Goal: Transaction & Acquisition: Purchase product/service

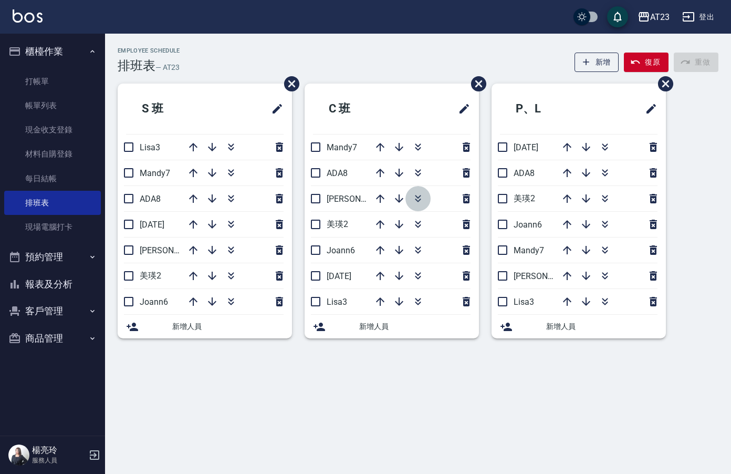
click at [420, 195] on icon "button" at bounding box center [418, 198] width 13 height 13
click at [422, 149] on icon "button" at bounding box center [418, 147] width 13 height 13
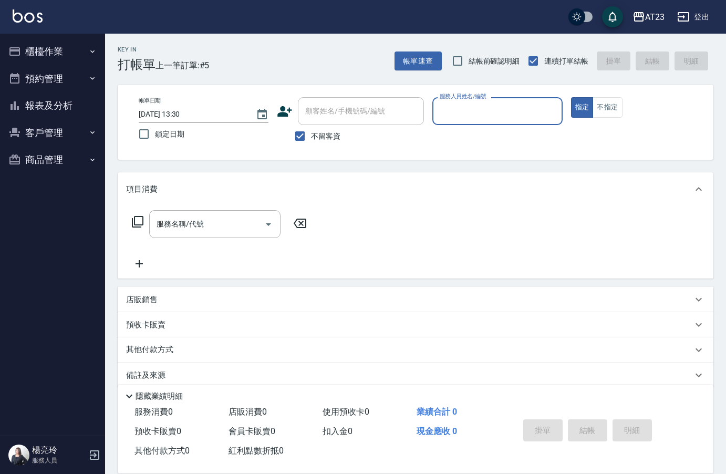
click at [538, 109] on input "服務人員姓名/編號" at bounding box center [497, 111] width 120 height 18
type input "JUN-11"
type button "true"
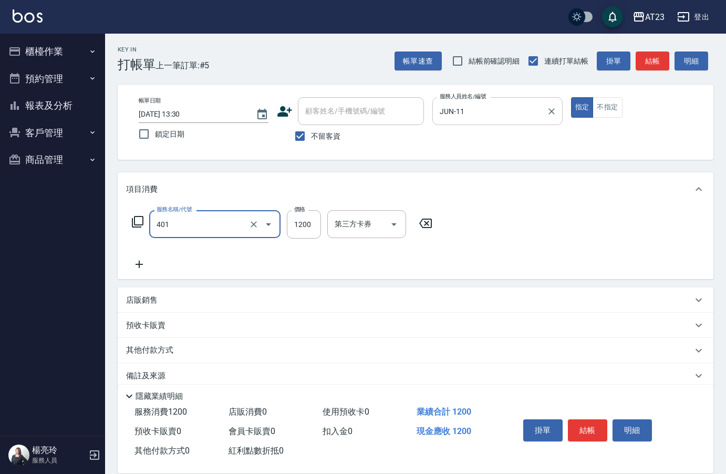
type input "燙髮(401)"
type input "3000"
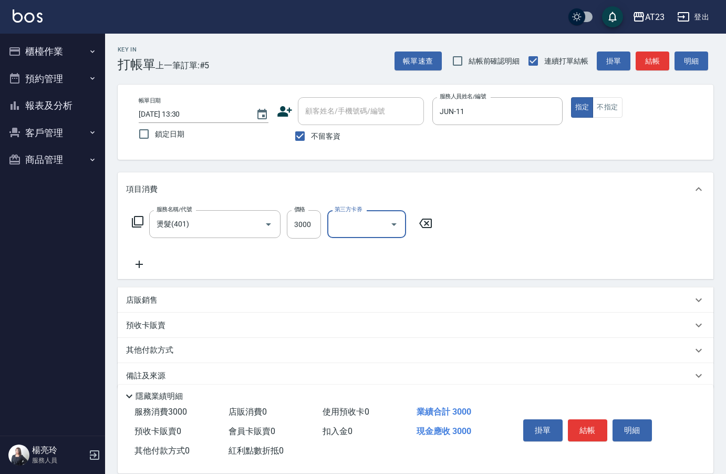
scroll to position [15, 0]
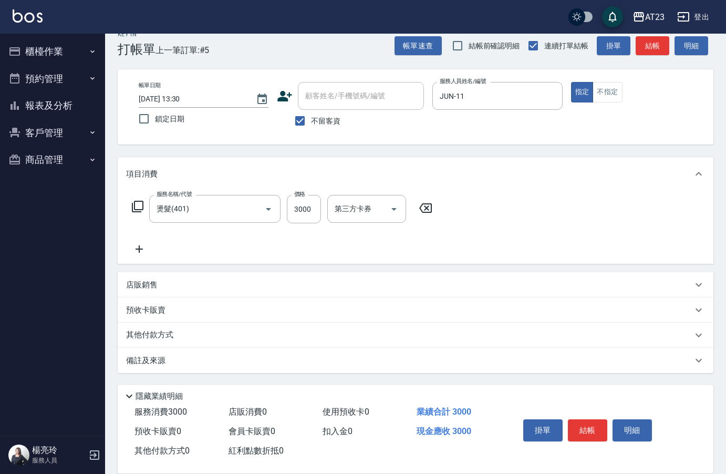
click at [152, 342] on div "其他付款方式" at bounding box center [416, 334] width 596 height 25
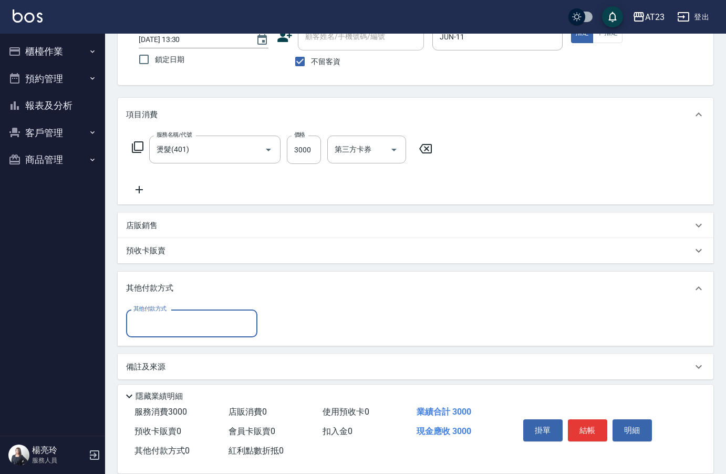
scroll to position [79, 0]
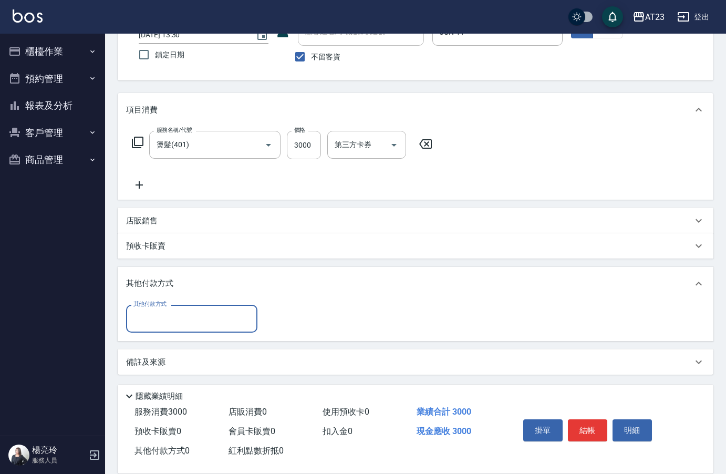
click at [158, 319] on input "其他付款方式" at bounding box center [192, 318] width 122 height 18
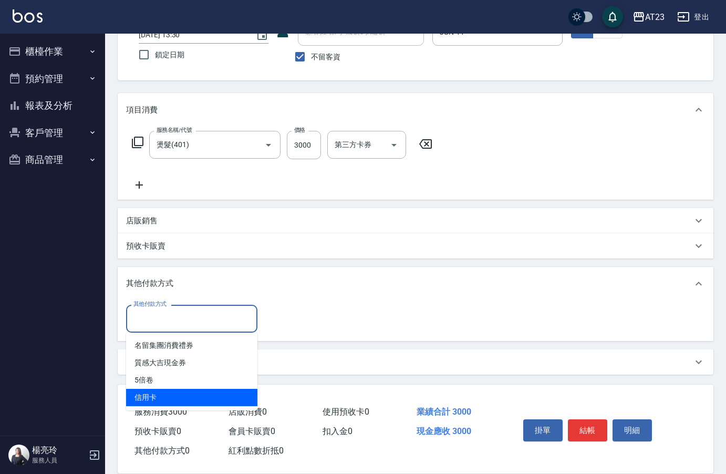
click at [157, 396] on span "信用卡" at bounding box center [191, 397] width 131 height 17
type input "信用卡"
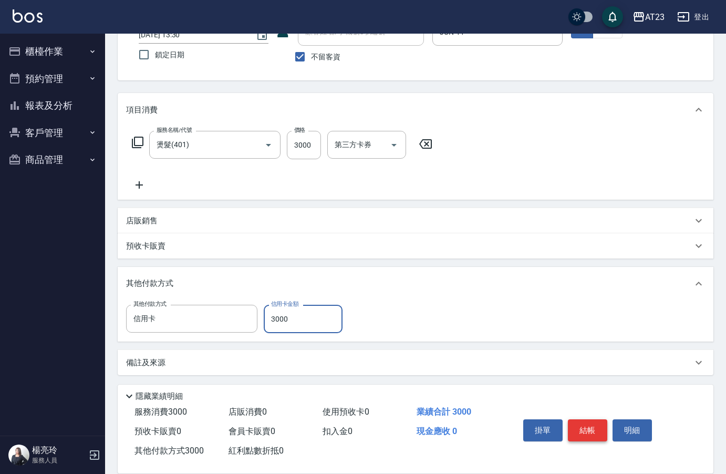
type input "3000"
click at [592, 430] on button "結帳" at bounding box center [587, 430] width 39 height 22
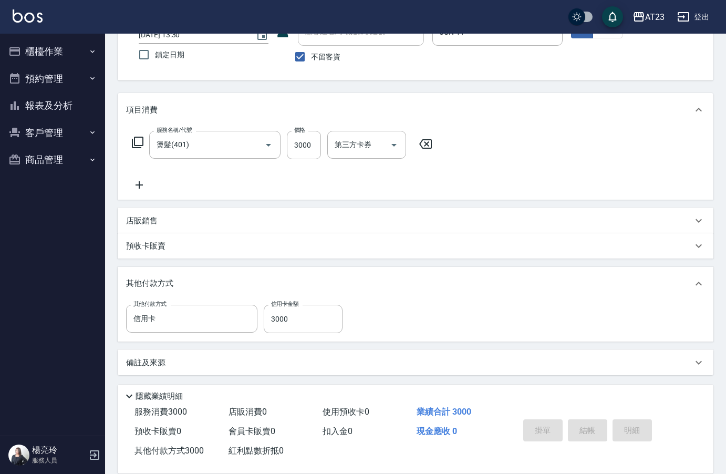
type input "[DATE] 15:15"
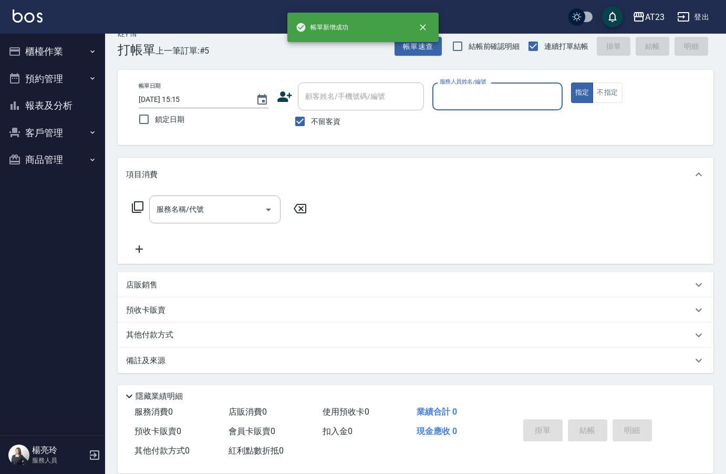
scroll to position [15, 0]
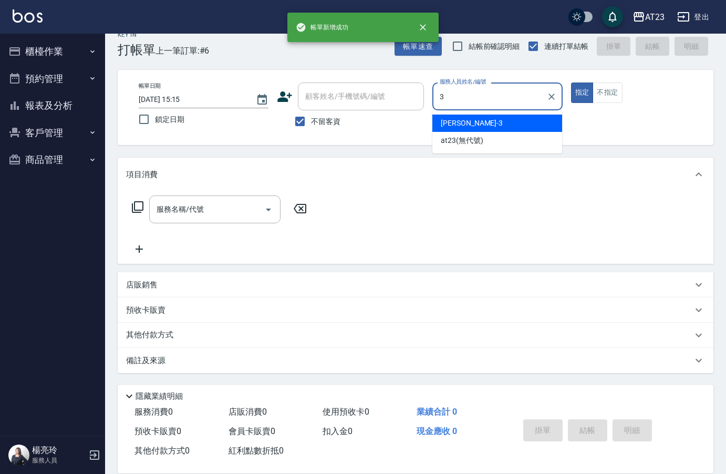
type input "[PERSON_NAME]-3"
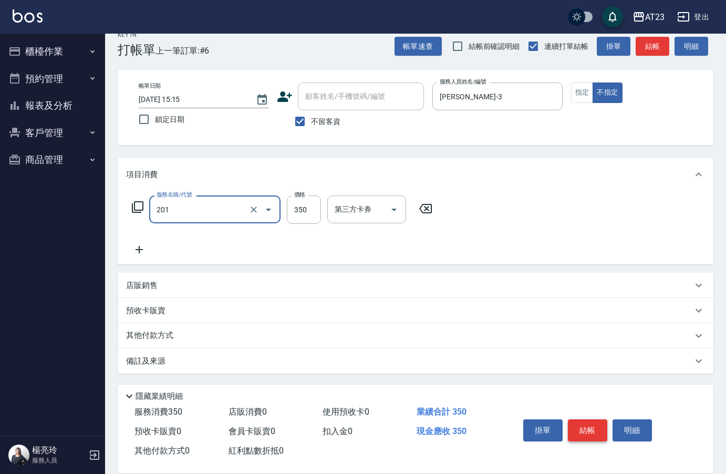
type input "一般洗髮(201)"
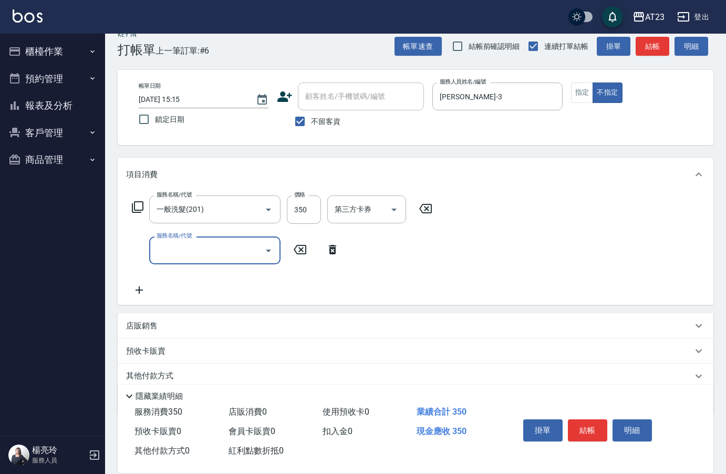
click at [143, 208] on icon at bounding box center [138, 207] width 12 height 12
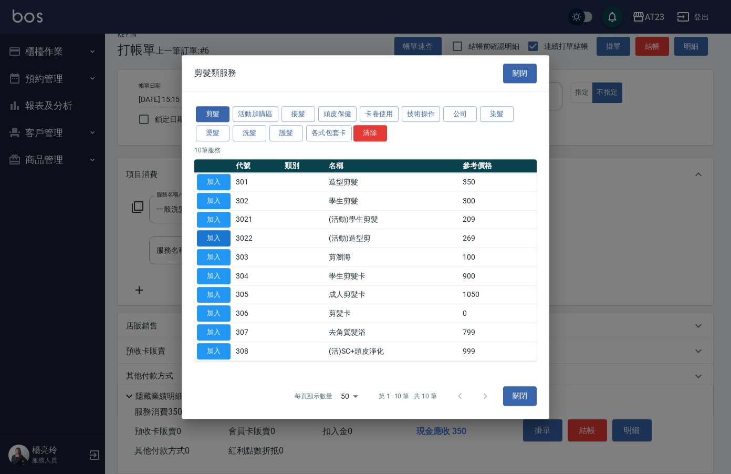
click at [212, 241] on button "加入" at bounding box center [214, 238] width 34 height 16
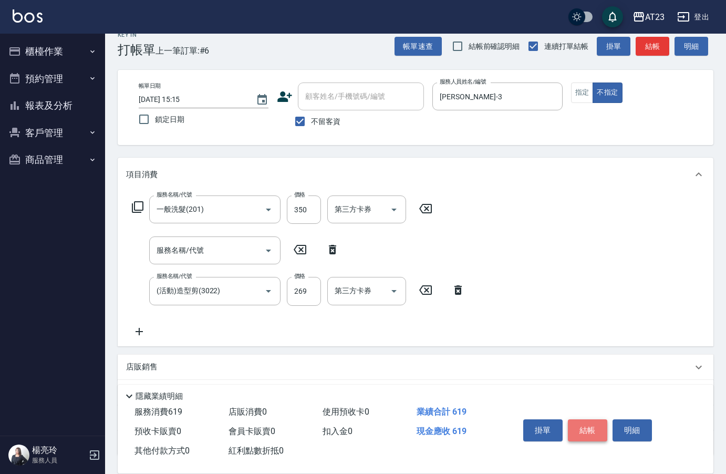
click at [603, 427] on button "結帳" at bounding box center [587, 430] width 39 height 22
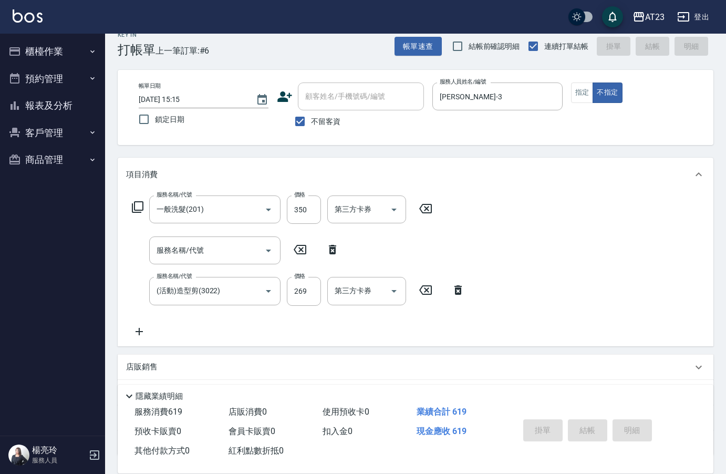
type input "[DATE] 15:16"
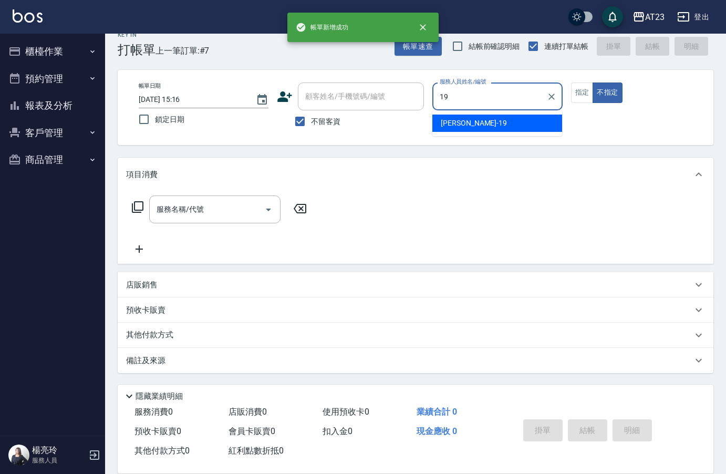
type input "[PERSON_NAME]-19"
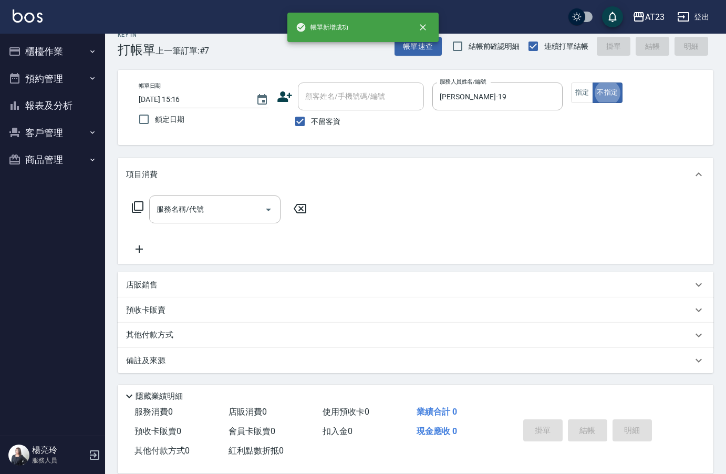
type button "false"
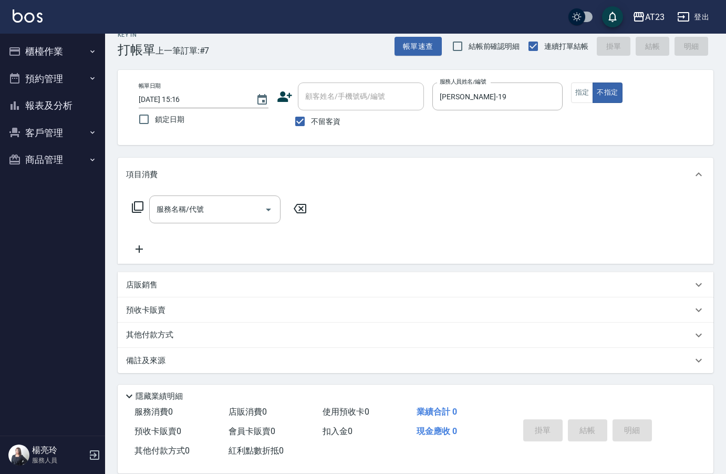
click at [135, 204] on icon at bounding box center [137, 207] width 13 height 13
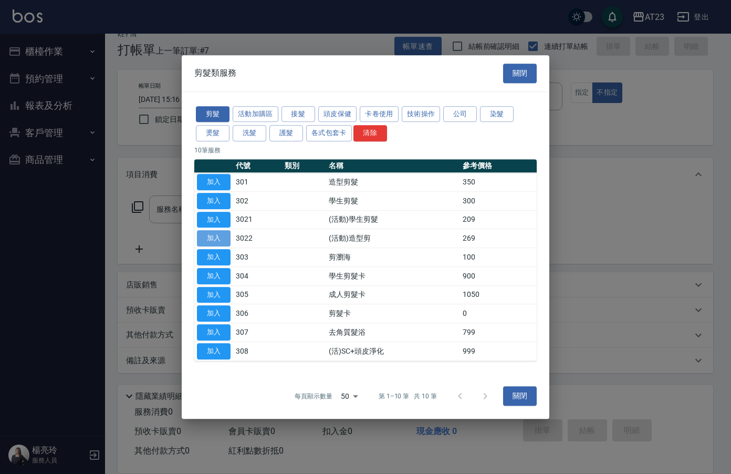
click at [211, 239] on button "加入" at bounding box center [214, 238] width 34 height 16
type input "(活動)造型剪(3022)"
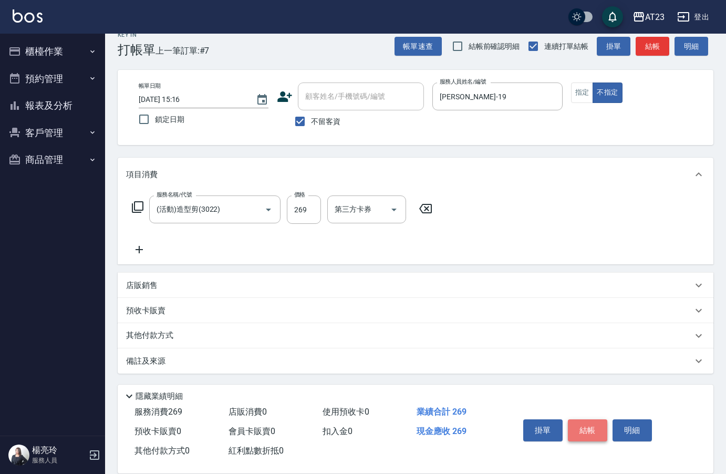
click at [598, 423] on button "結帳" at bounding box center [587, 430] width 39 height 22
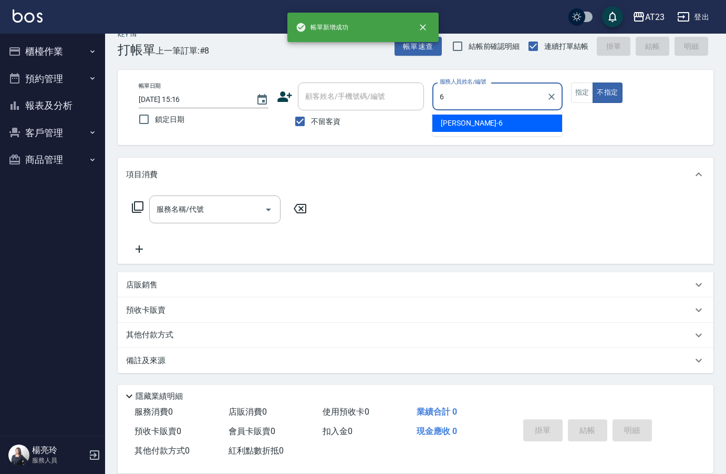
type input "Joann-6"
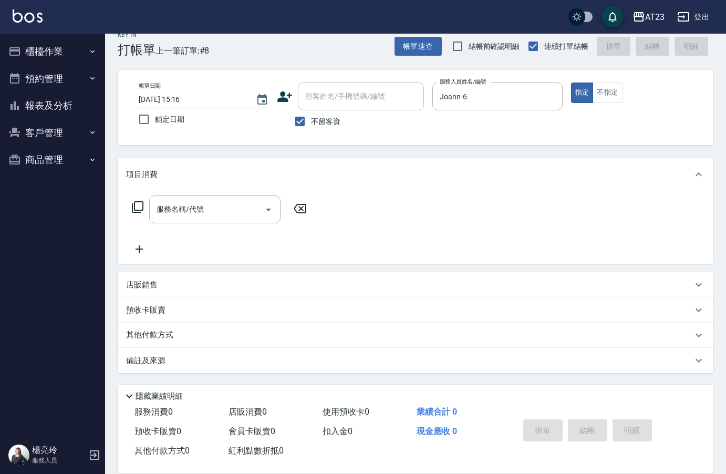
click at [137, 200] on div "服務名稱/代號 服務名稱/代號" at bounding box center [219, 209] width 187 height 28
click at [139, 217] on div "服務名稱/代號 服務名稱/代號" at bounding box center [219, 209] width 187 height 28
click at [139, 207] on icon at bounding box center [137, 207] width 13 height 13
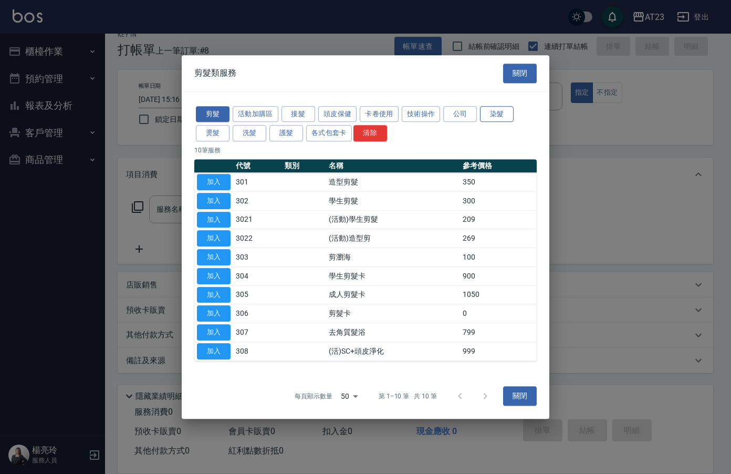
click at [500, 118] on button "染髮" at bounding box center [497, 114] width 34 height 16
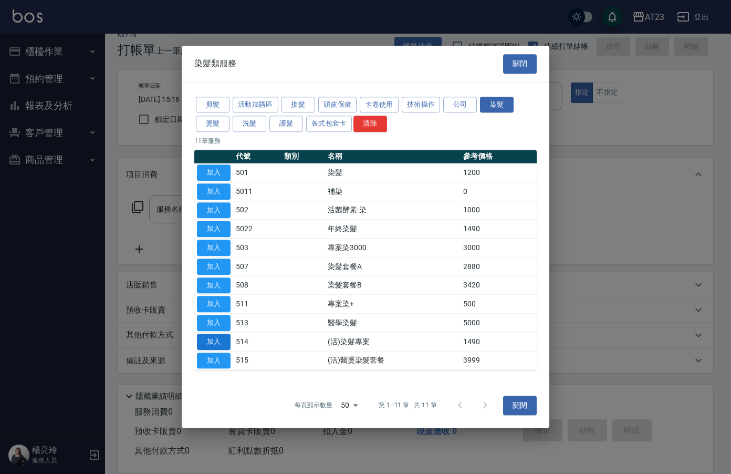
drag, startPoint x: 206, startPoint y: 332, endPoint x: 211, endPoint y: 338, distance: 7.5
click at [206, 333] on td "加入" at bounding box center [213, 341] width 39 height 19
click at [225, 341] on button "加入" at bounding box center [214, 341] width 34 height 16
type input "(活)染髮專案(514)"
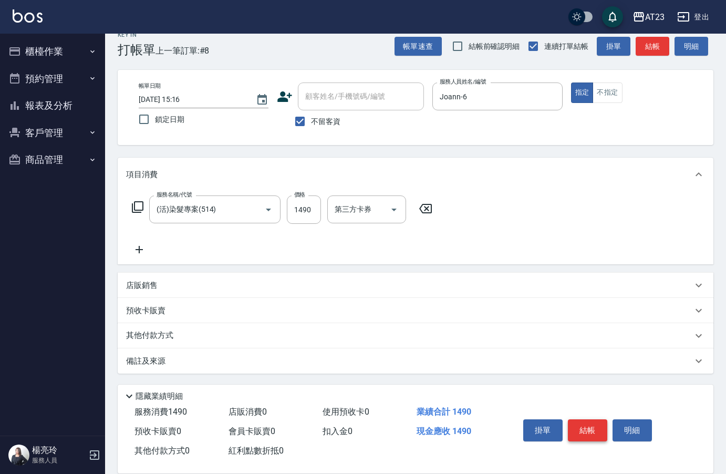
click at [586, 433] on button "結帳" at bounding box center [587, 430] width 39 height 22
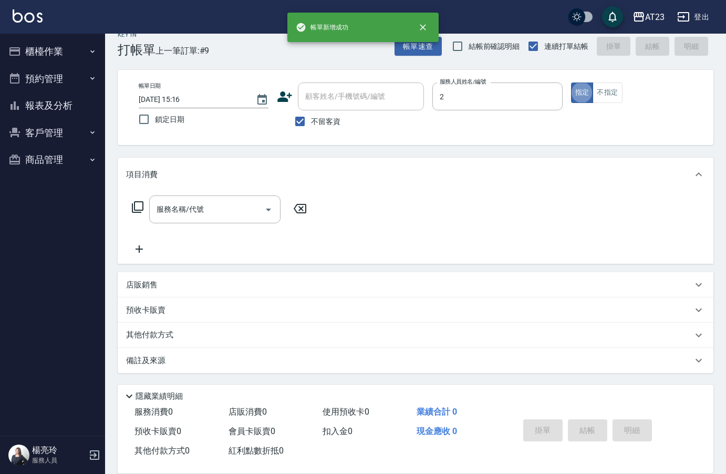
type input "美瑛-2"
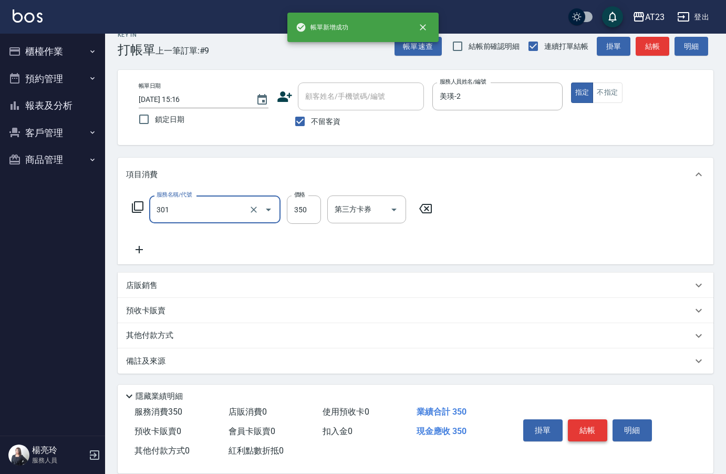
type input "造型剪髮(301)"
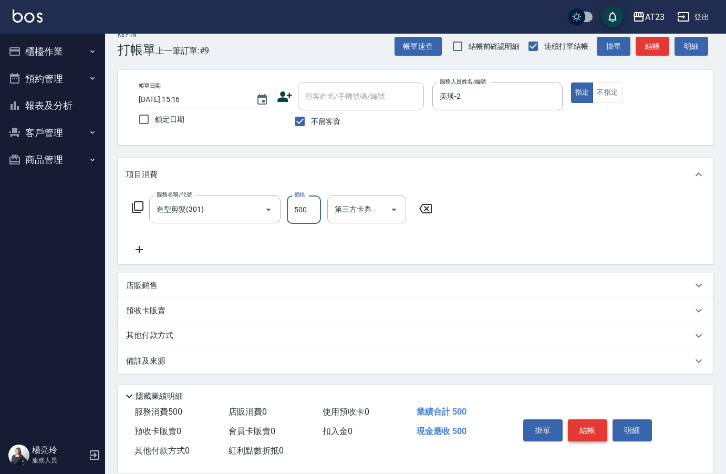
type input "500"
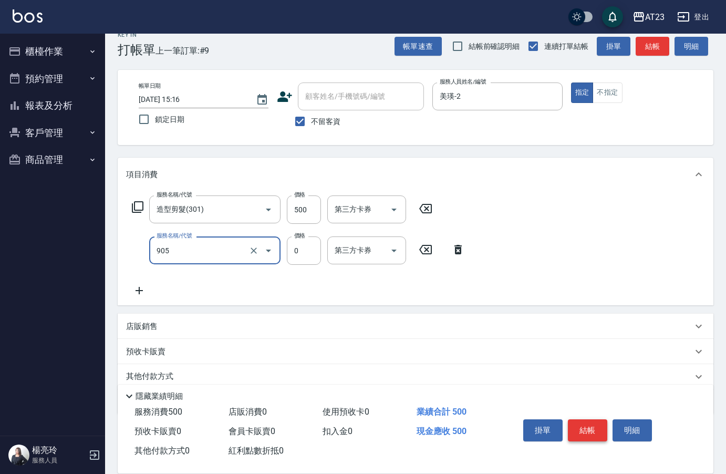
type input "頭皮卡使用(905)"
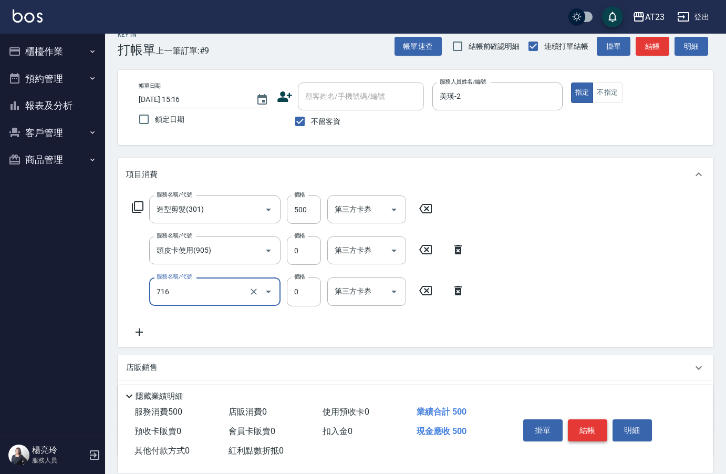
type input "互助160(716)"
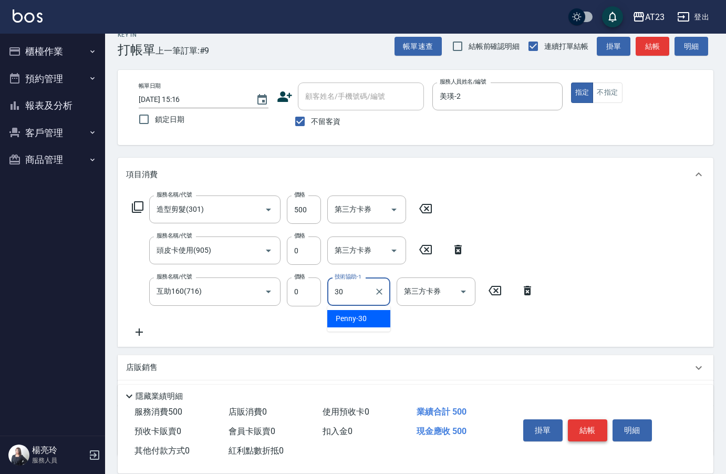
type input "Penny-30"
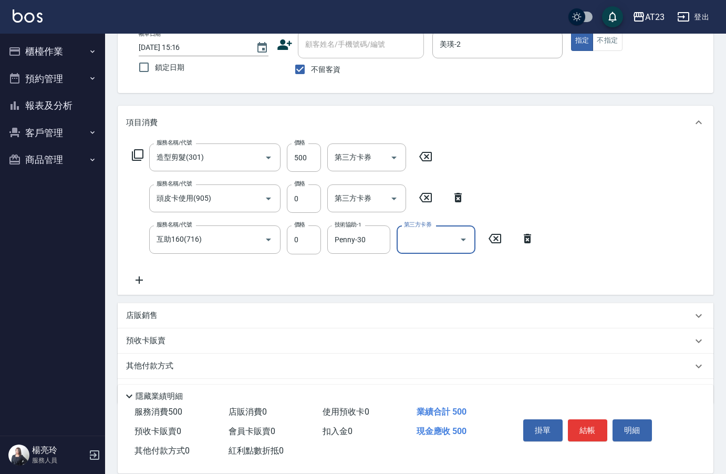
scroll to position [98, 0]
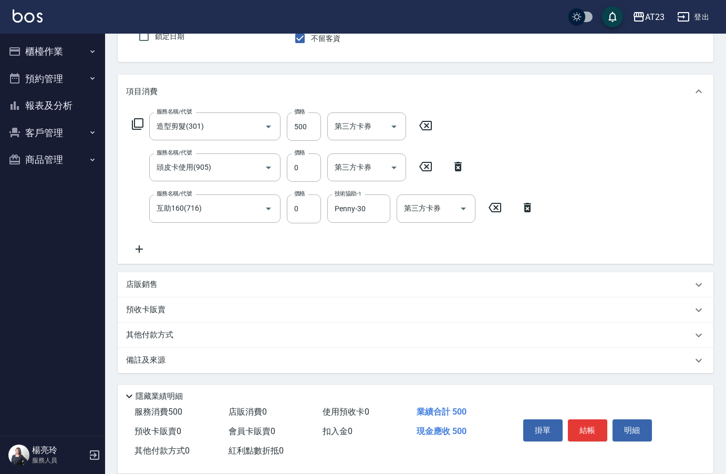
drag, startPoint x: 174, startPoint y: 346, endPoint x: 158, endPoint y: 314, distance: 35.9
click at [173, 332] on div "其他付款方式" at bounding box center [416, 334] width 596 height 25
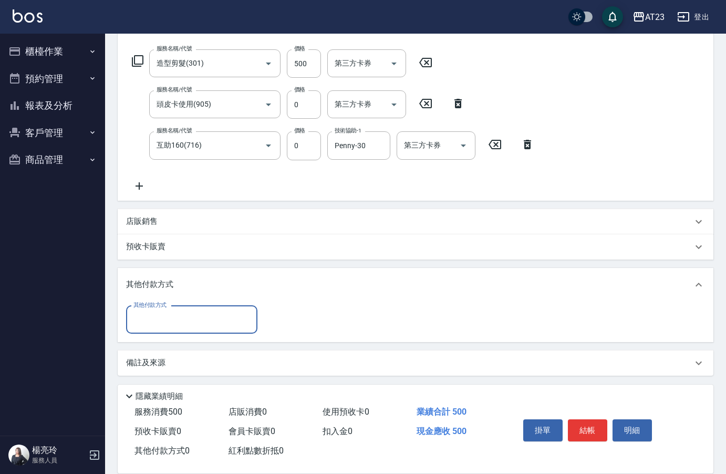
scroll to position [161, 0]
click at [158, 313] on input "其他付款方式" at bounding box center [192, 319] width 122 height 18
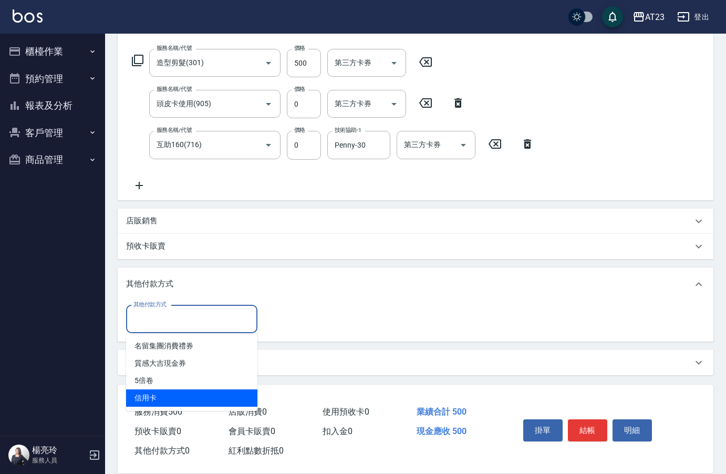
click at [149, 397] on span "信用卡" at bounding box center [191, 397] width 131 height 17
type input "信用卡"
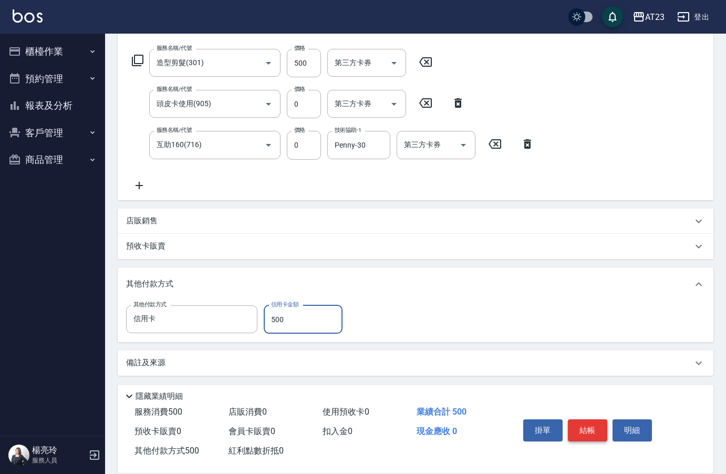
type input "500"
click at [591, 420] on button "結帳" at bounding box center [587, 430] width 39 height 22
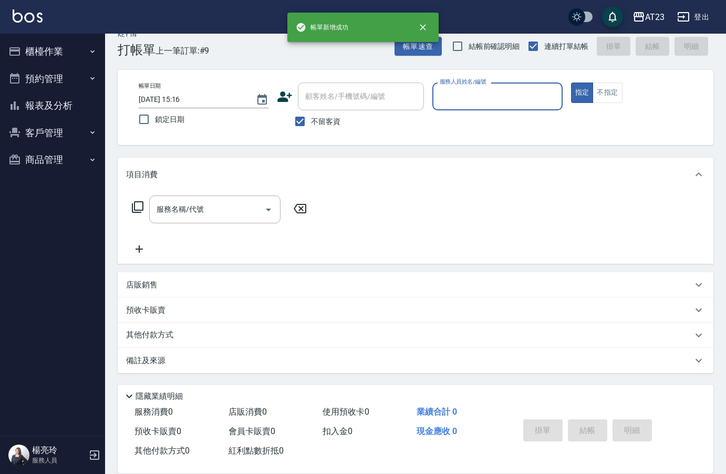
scroll to position [0, 0]
type input "JUN-11"
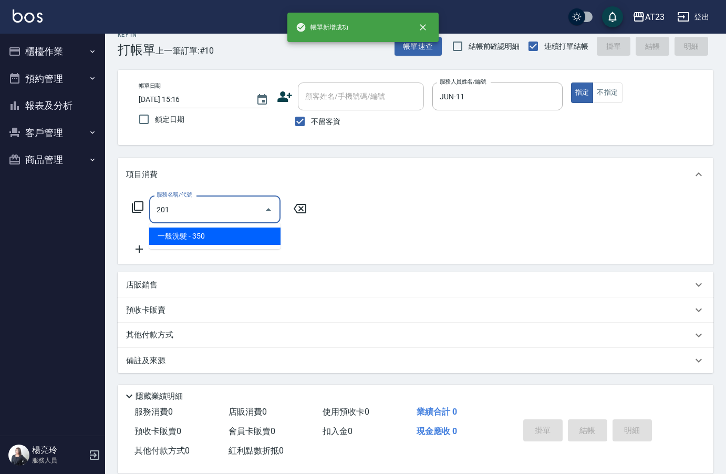
type input "一般洗髮(201)"
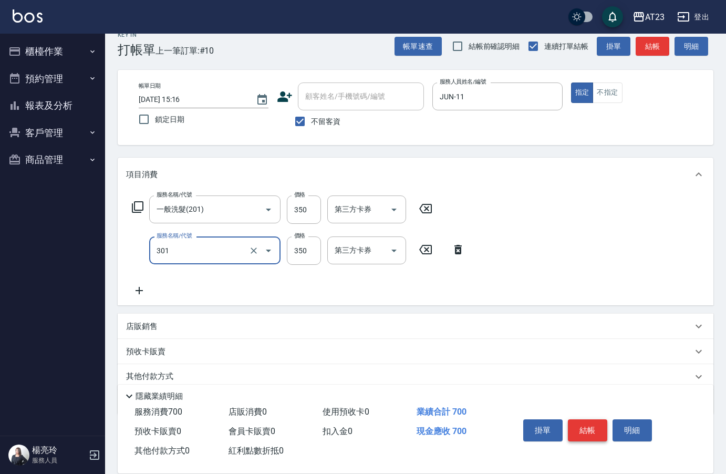
type input "造型剪髮(301)"
type input "300"
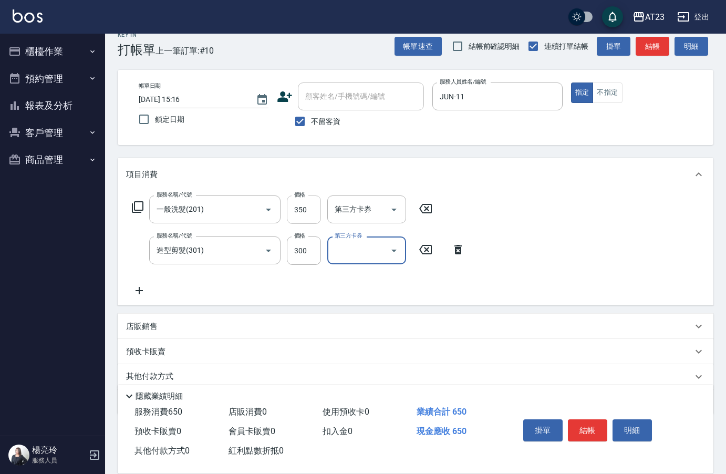
click at [305, 213] on input "350" at bounding box center [304, 209] width 34 height 28
type input "300"
click at [582, 421] on button "結帳" at bounding box center [587, 430] width 39 height 22
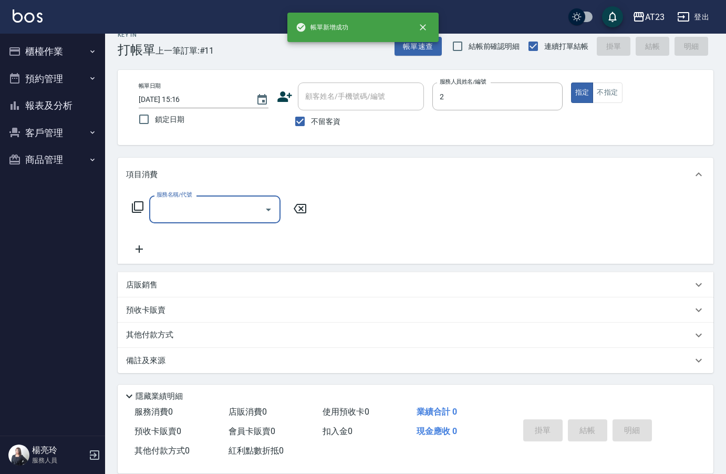
type input "美瑛-2"
click at [139, 205] on icon at bounding box center [137, 207] width 13 height 13
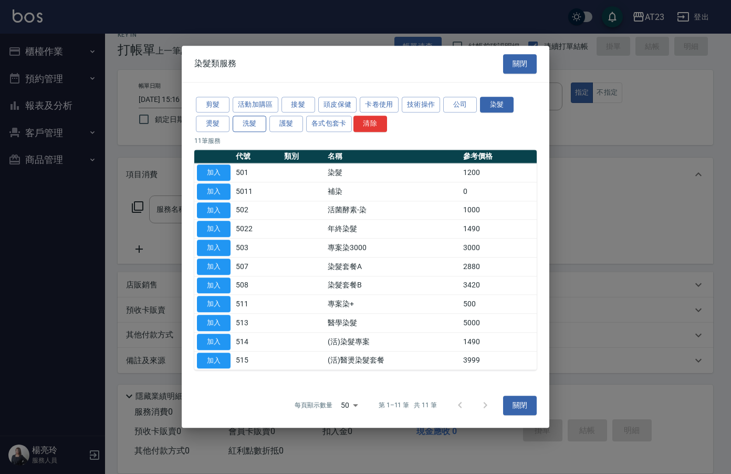
click at [253, 129] on button "洗髮" at bounding box center [250, 124] width 34 height 16
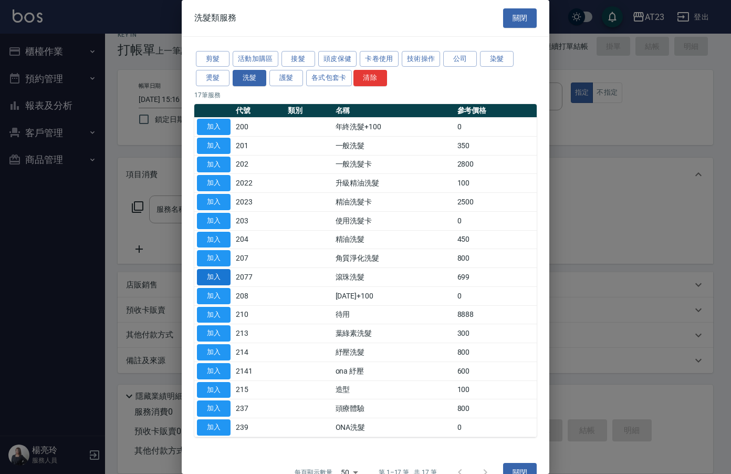
click at [221, 276] on button "加入" at bounding box center [214, 277] width 34 height 16
type input "滾珠洗髮(2077)"
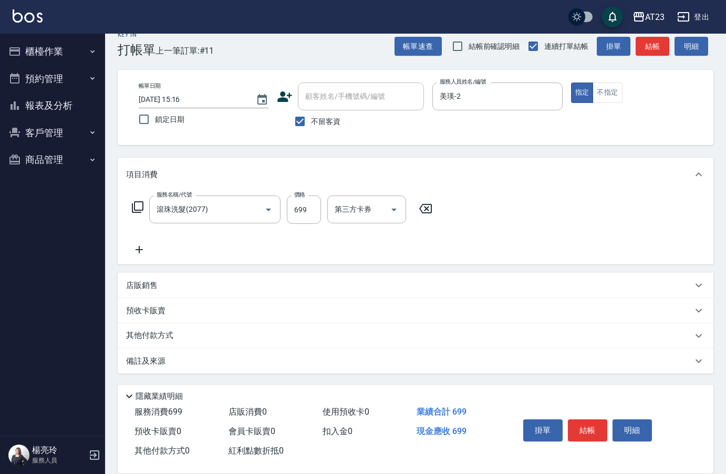
click at [135, 248] on icon at bounding box center [139, 249] width 26 height 13
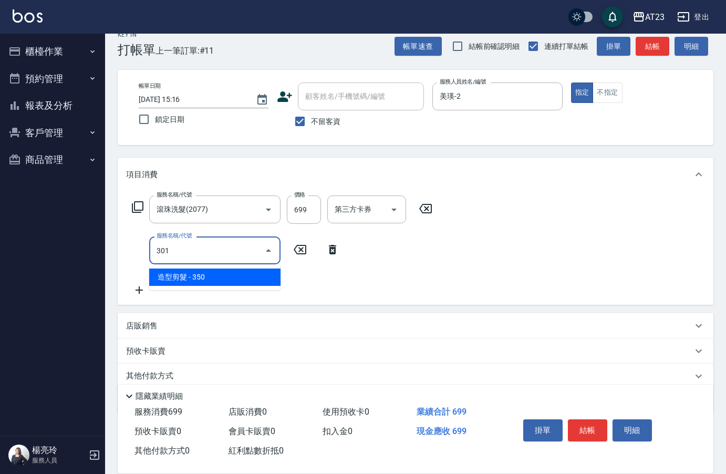
type input "造型剪髮(301)"
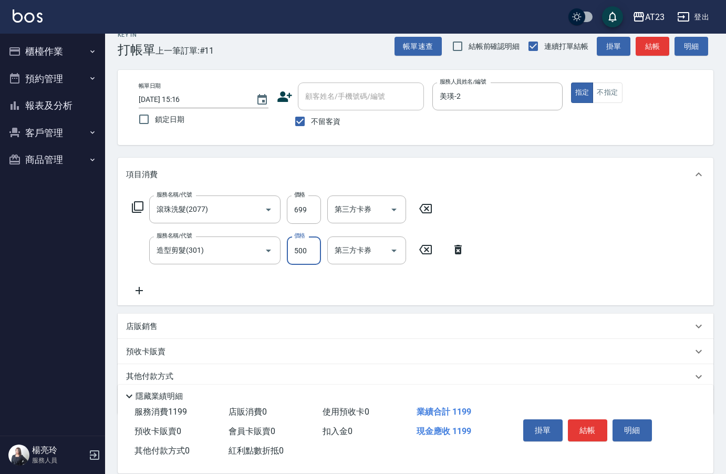
type input "500"
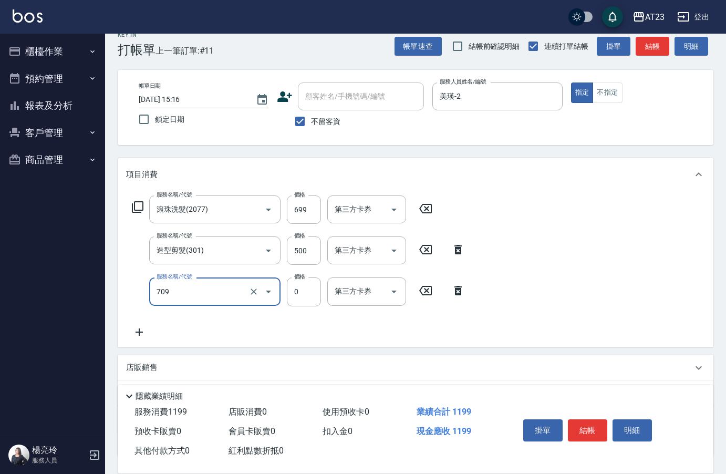
type input "互助90(709)"
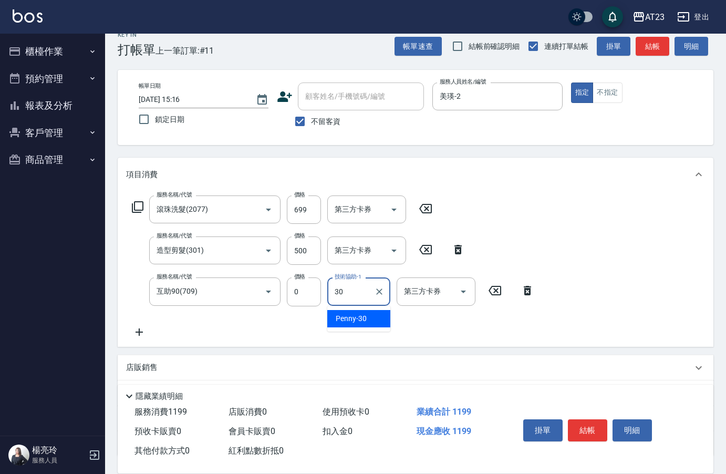
type input "Penny-30"
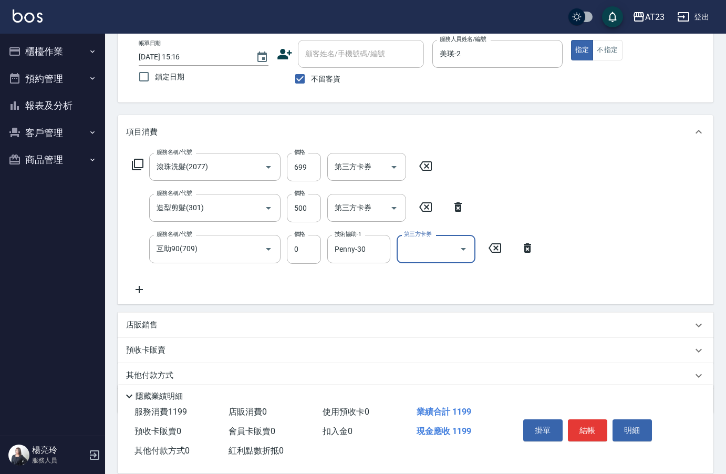
scroll to position [98, 0]
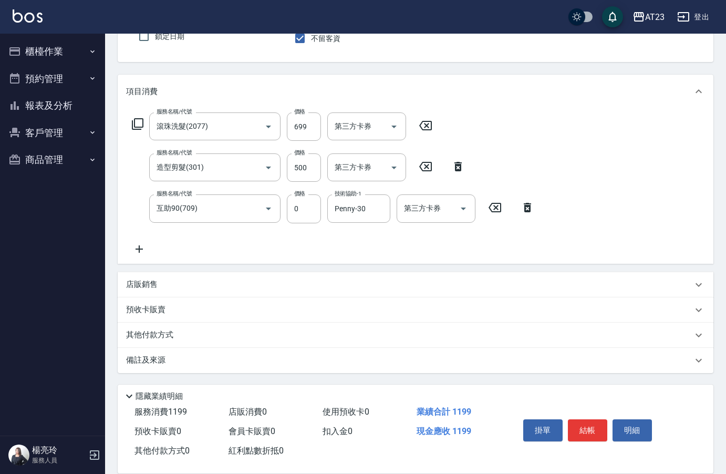
click at [140, 342] on div "其他付款方式" at bounding box center [416, 334] width 596 height 25
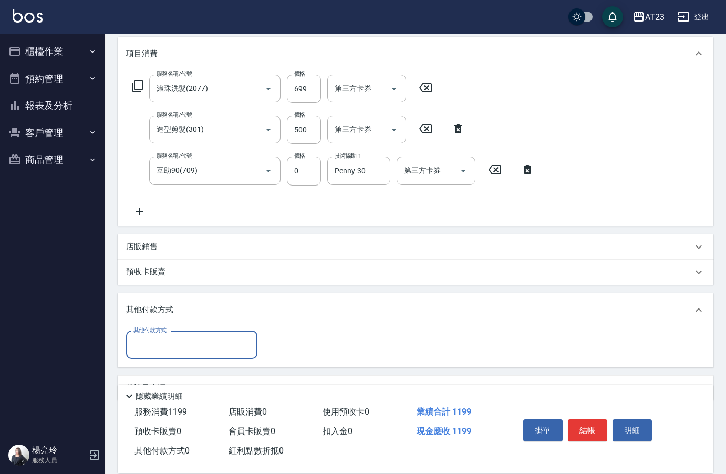
scroll to position [163, 0]
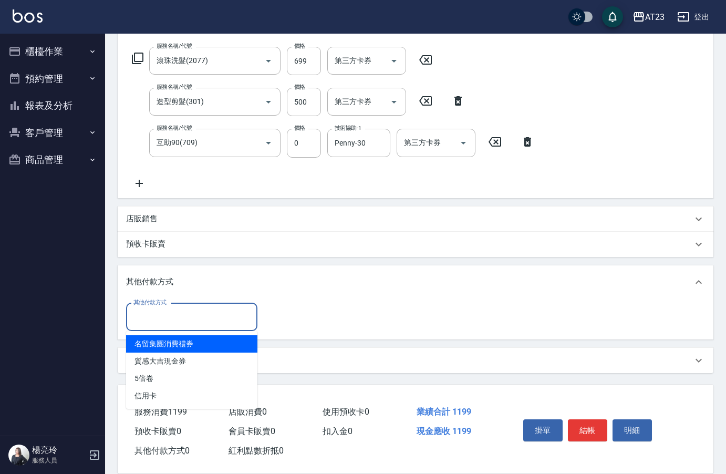
click at [172, 308] on input "其他付款方式" at bounding box center [192, 317] width 122 height 18
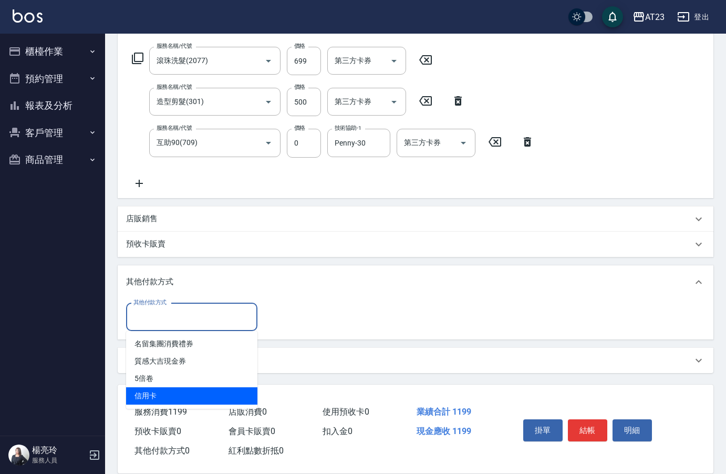
click at [152, 398] on span "信用卡" at bounding box center [191, 395] width 131 height 17
type input "信用卡"
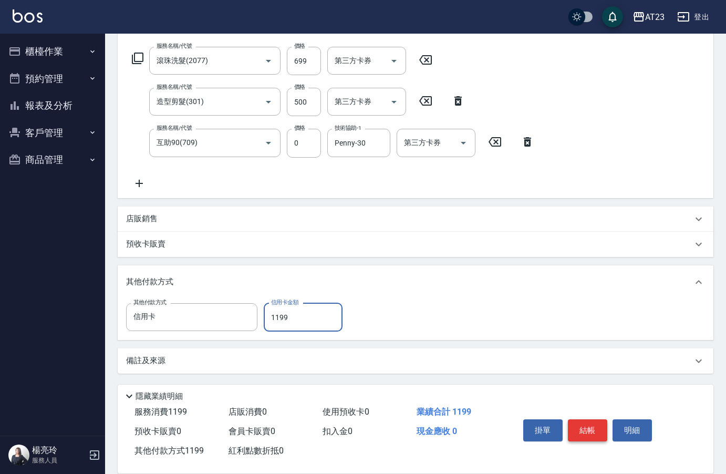
type input "1199"
click at [589, 427] on button "結帳" at bounding box center [587, 430] width 39 height 22
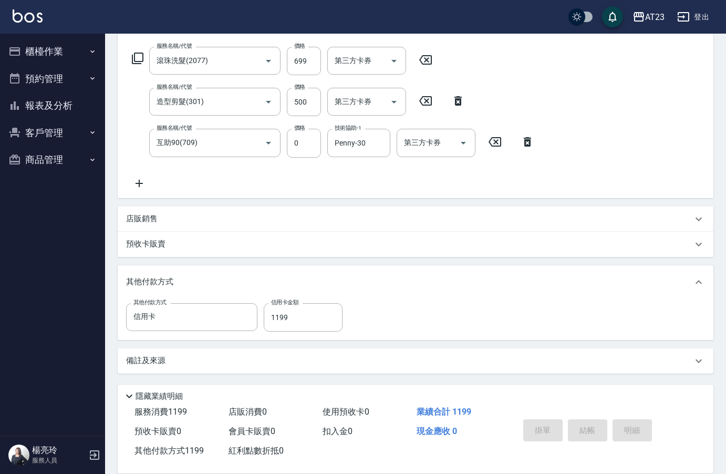
type input "[DATE] 15:17"
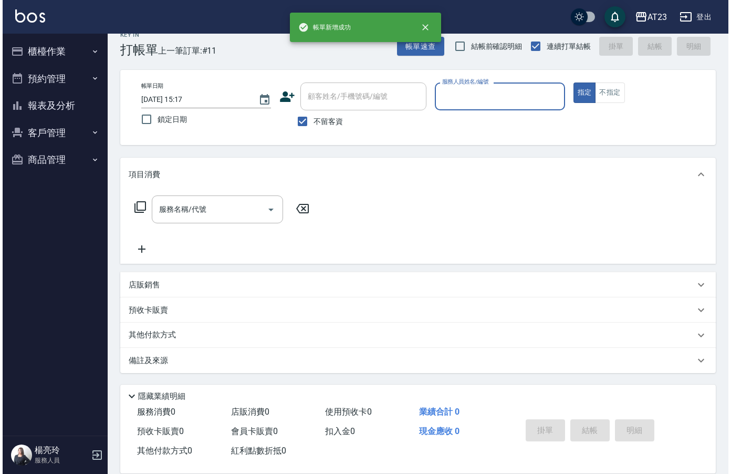
scroll to position [15, 0]
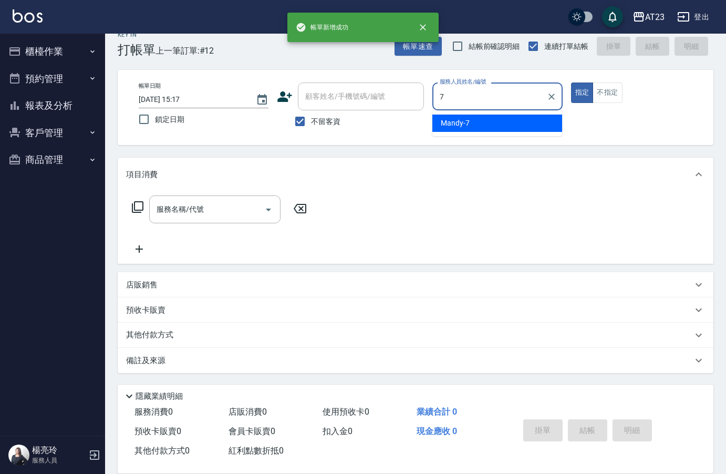
type input "Mandy-7"
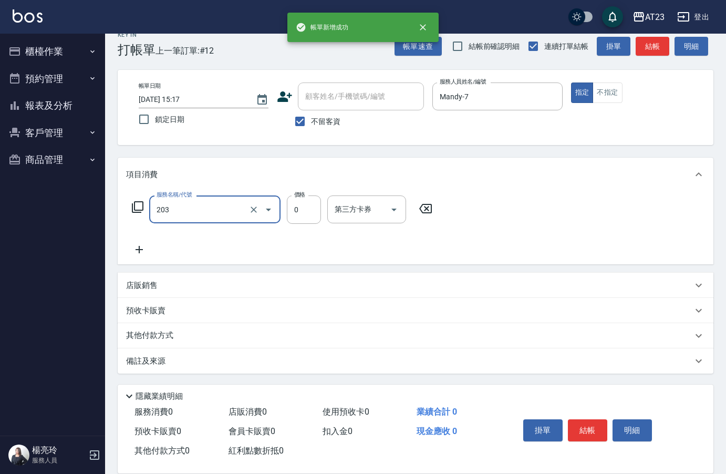
type input "使用洗髮卡(203)"
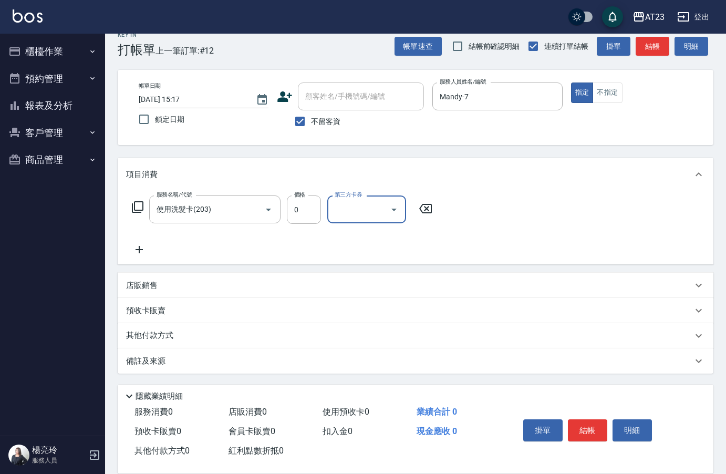
click at [589, 427] on button "結帳" at bounding box center [587, 430] width 39 height 22
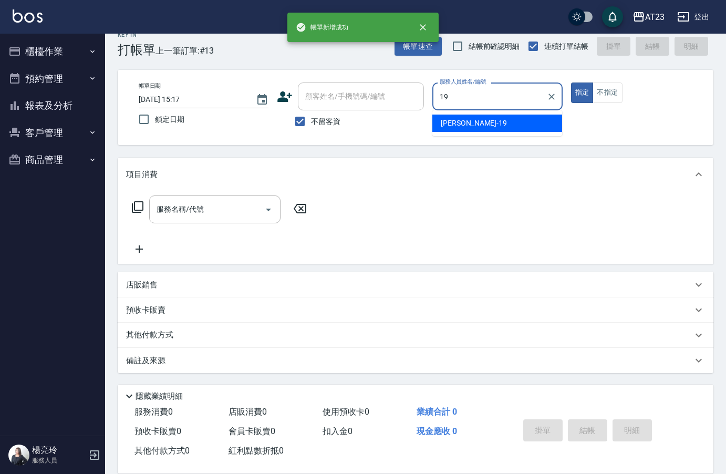
type input "[PERSON_NAME]-19"
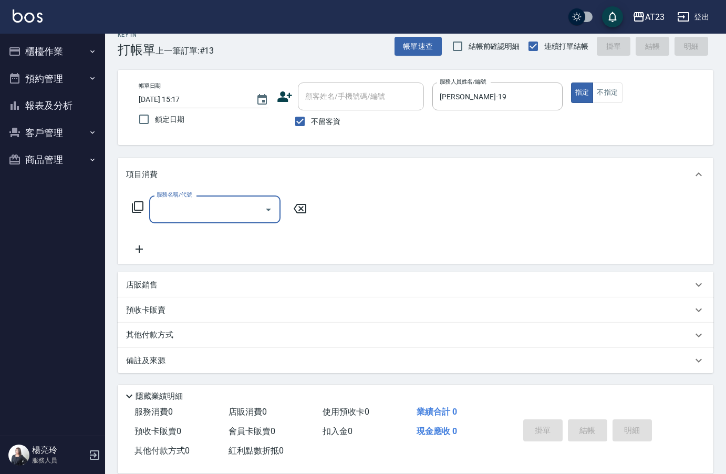
click at [143, 210] on icon at bounding box center [138, 207] width 12 height 12
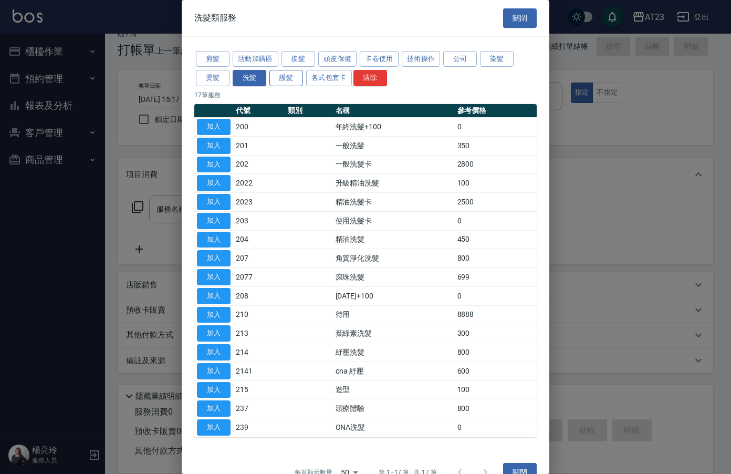
click at [282, 82] on button "護髮" at bounding box center [286, 78] width 34 height 16
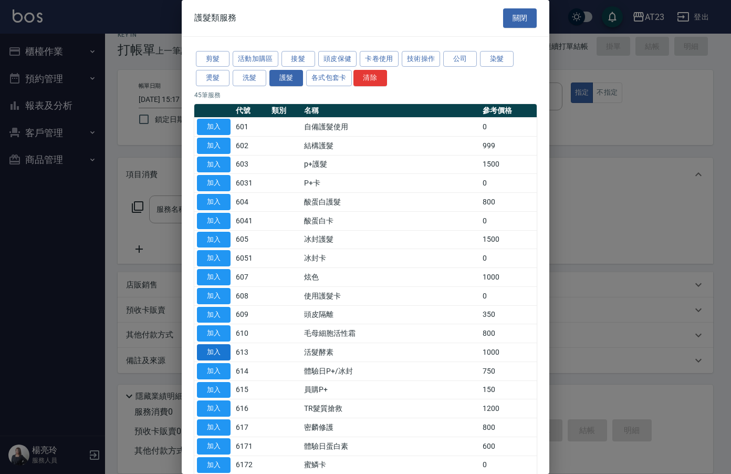
scroll to position [53, 0]
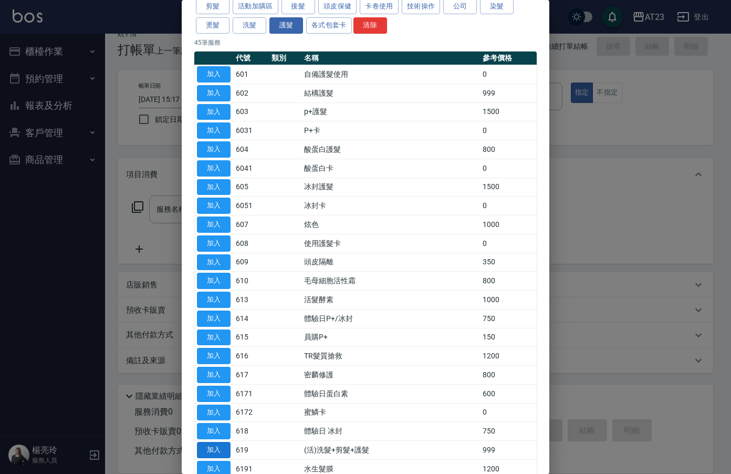
click at [218, 454] on button "加入" at bounding box center [214, 450] width 34 height 16
type input "(活)洗髮+剪髮+護髮(619)"
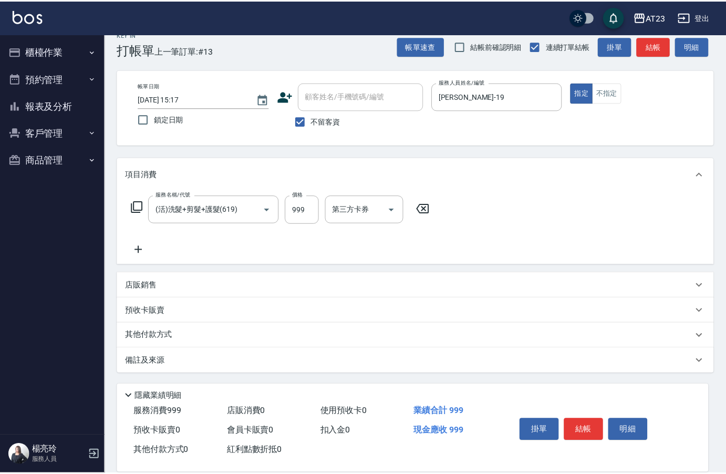
scroll to position [15, 0]
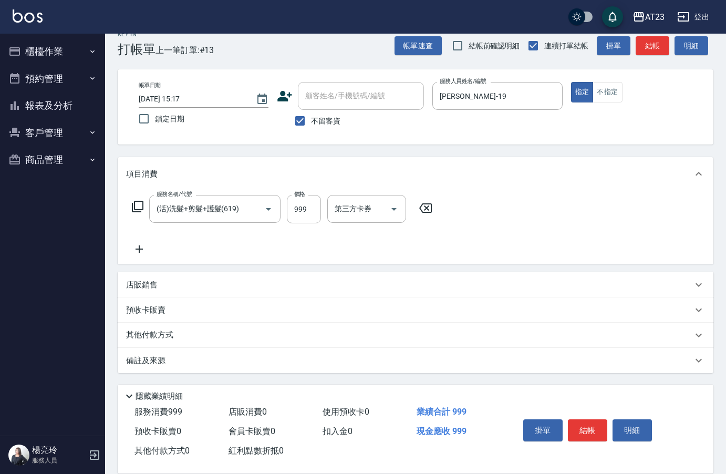
click at [142, 340] on p "其他付款方式" at bounding box center [152, 335] width 53 height 12
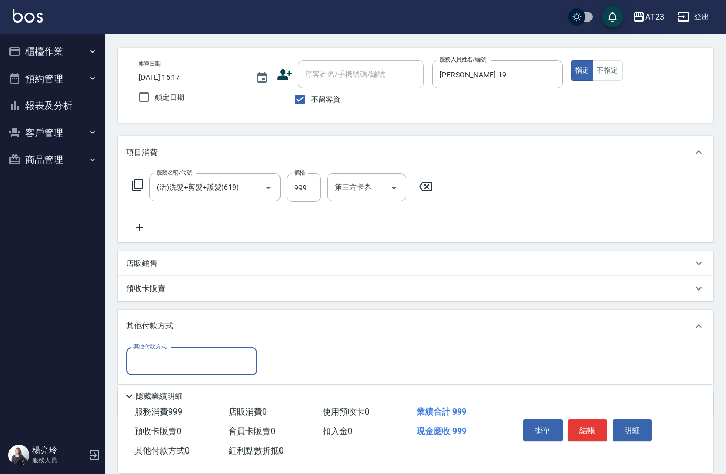
scroll to position [80, 0]
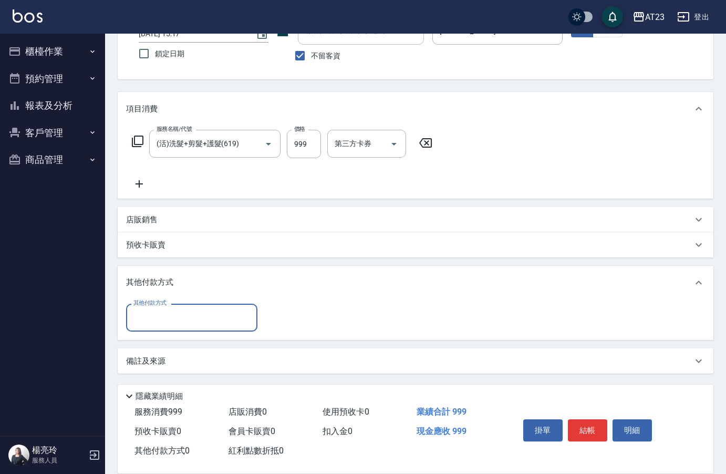
click at [147, 330] on div "其他付款方式" at bounding box center [191, 318] width 131 height 28
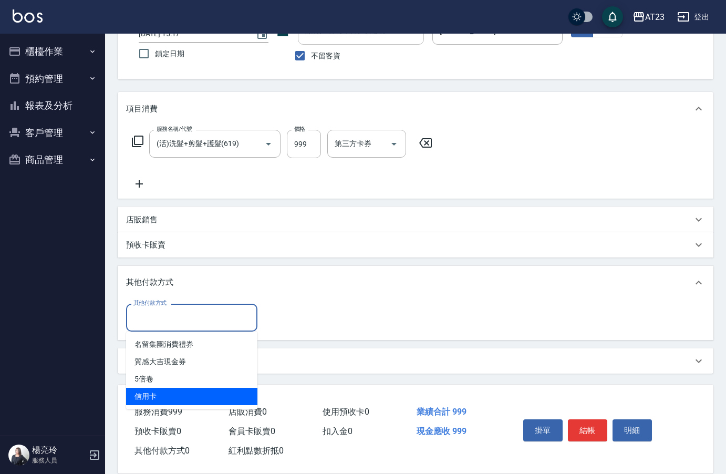
click at [156, 395] on span "信用卡" at bounding box center [191, 396] width 131 height 17
type input "信用卡"
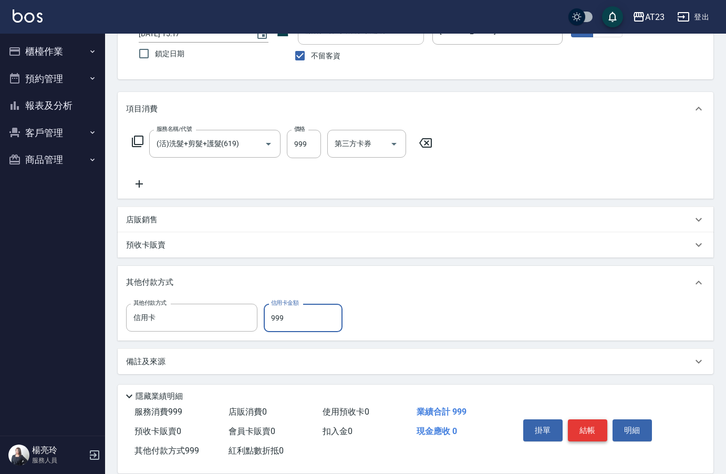
type input "999"
click at [590, 421] on button "結帳" at bounding box center [587, 430] width 39 height 22
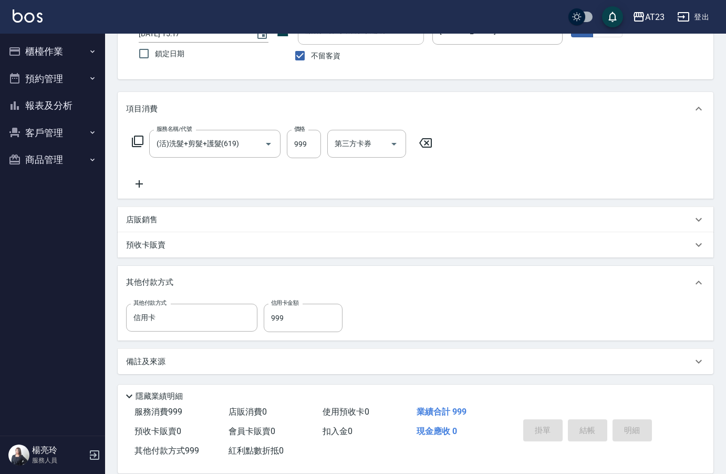
type input "[DATE] 15:18"
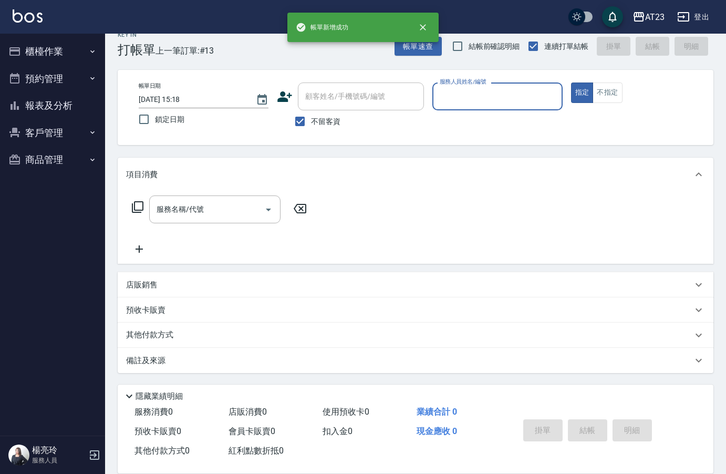
scroll to position [15, 0]
type input "[PERSON_NAME]-19"
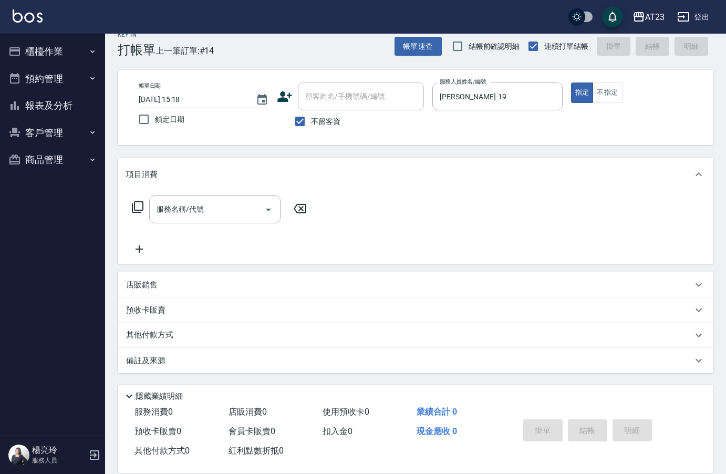
click at [143, 208] on icon at bounding box center [138, 207] width 12 height 12
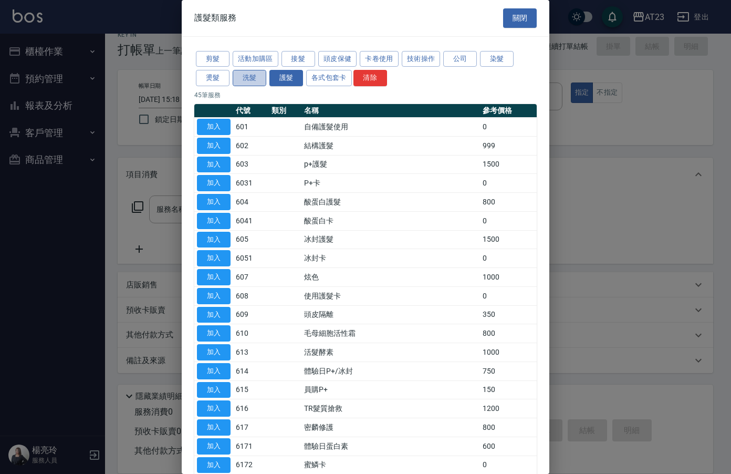
click at [248, 80] on button "洗髮" at bounding box center [250, 78] width 34 height 16
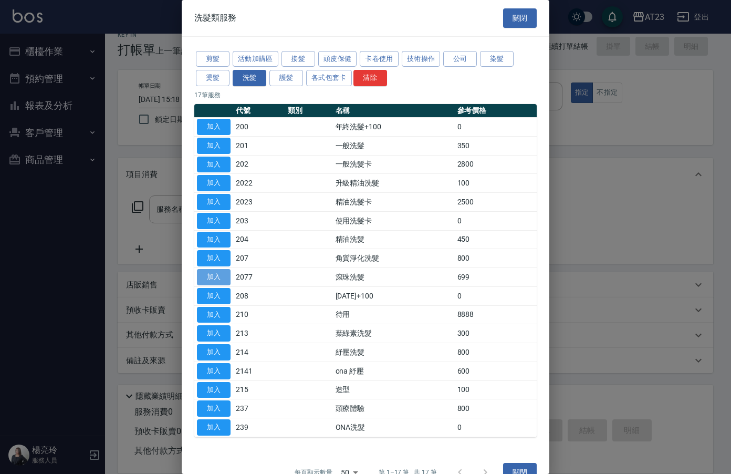
click at [211, 276] on button "加入" at bounding box center [214, 277] width 34 height 16
type input "滾珠洗髮(2077)"
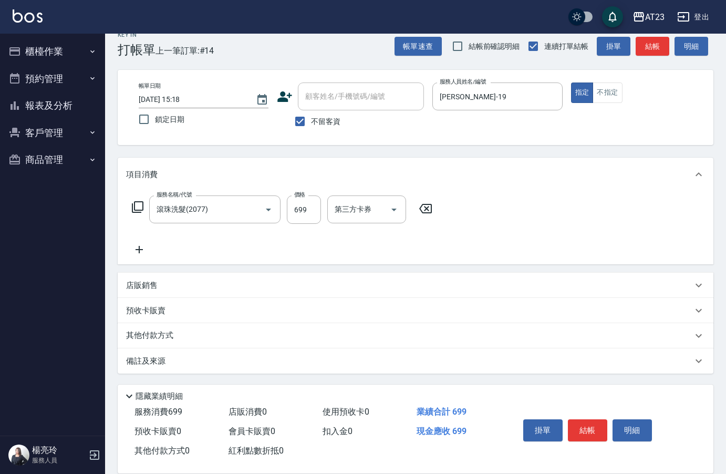
click at [135, 204] on icon at bounding box center [137, 207] width 13 height 13
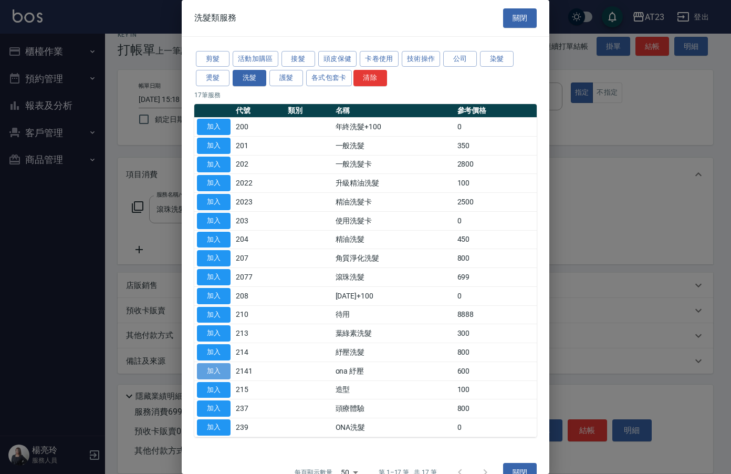
click at [215, 368] on button "加入" at bounding box center [214, 371] width 34 height 16
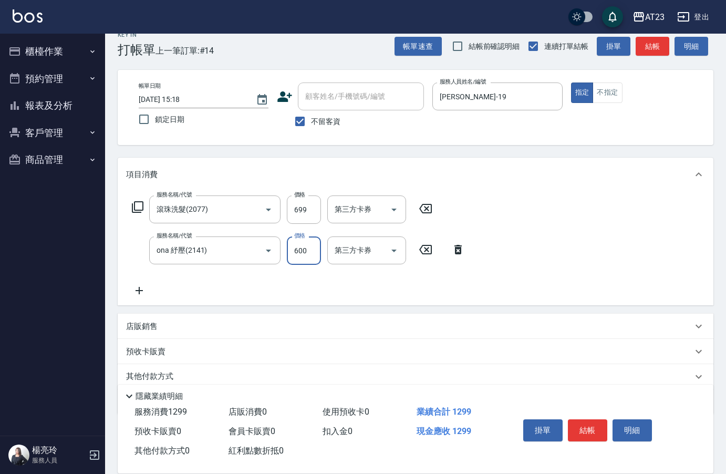
drag, startPoint x: 296, startPoint y: 252, endPoint x: 289, endPoint y: 255, distance: 7.5
click at [296, 252] on input "600" at bounding box center [304, 250] width 34 height 28
type input "400"
click at [134, 207] on icon at bounding box center [137, 207] width 13 height 13
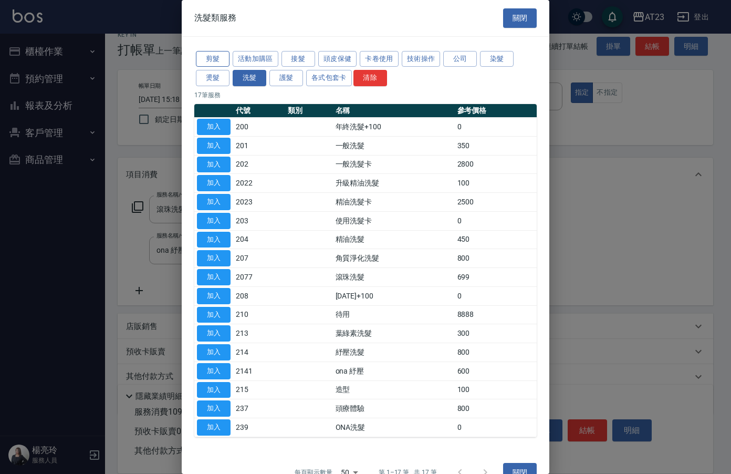
click at [211, 54] on button "剪髮" at bounding box center [213, 59] width 34 height 16
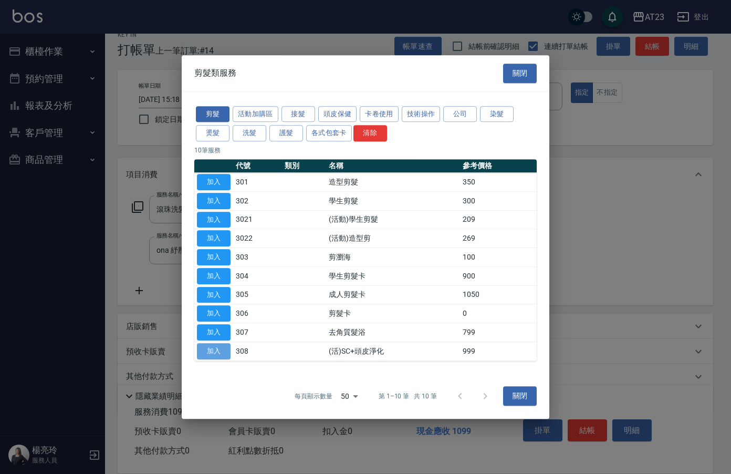
click at [226, 352] on button "加入" at bounding box center [214, 351] width 34 height 16
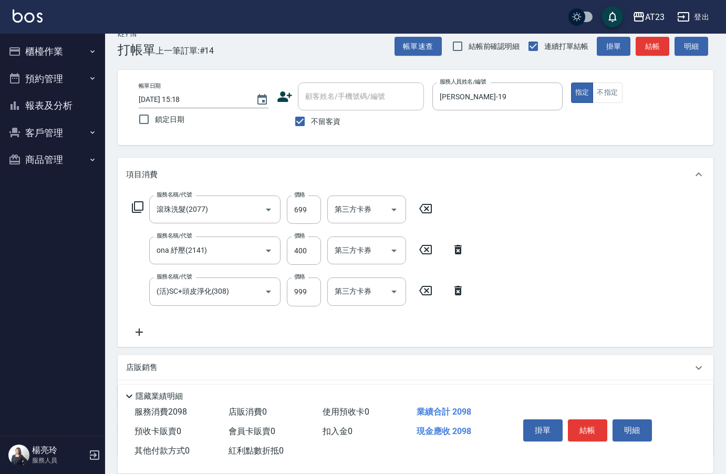
click at [146, 333] on icon at bounding box center [139, 332] width 26 height 13
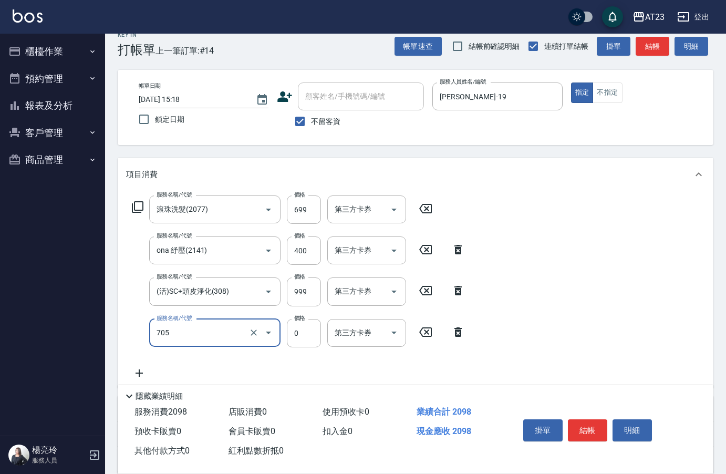
type input "互助50(705)"
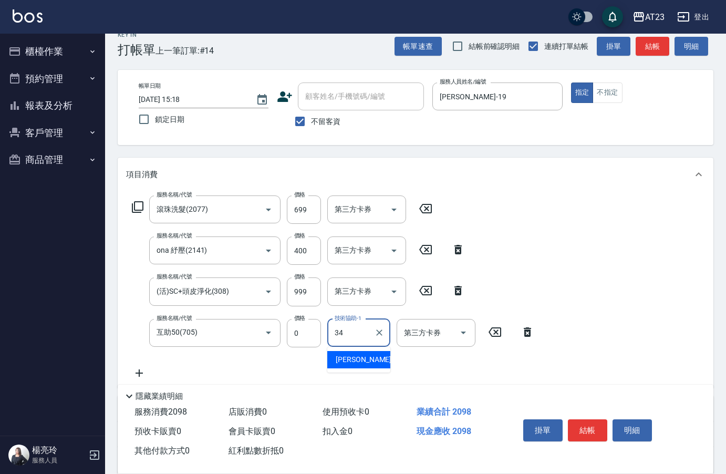
type input "[PERSON_NAME]-34"
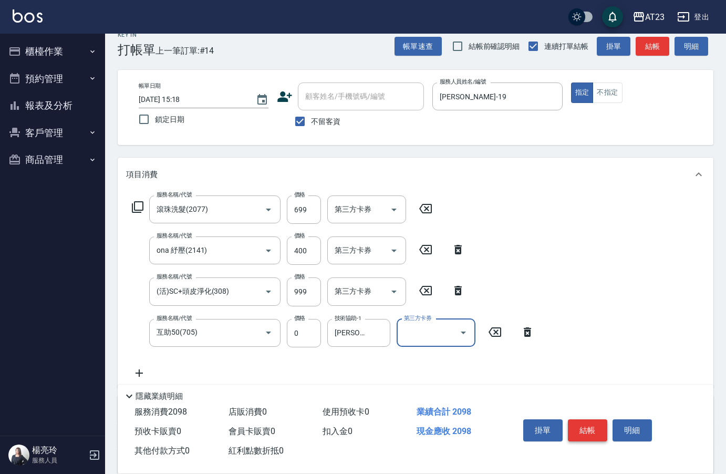
click at [605, 426] on button "結帳" at bounding box center [587, 430] width 39 height 22
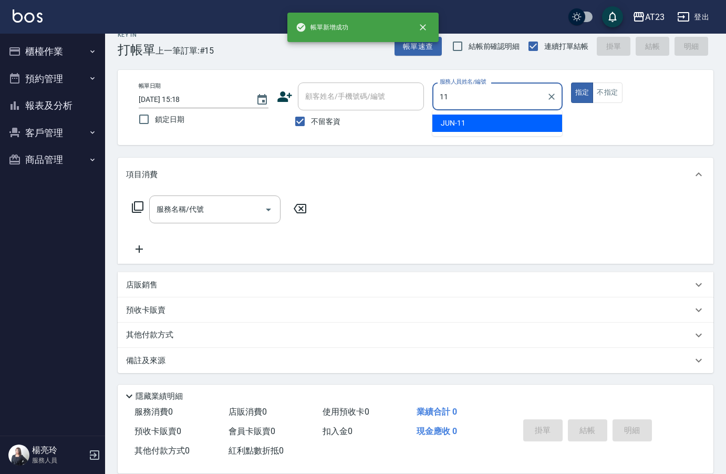
type input "JUN-11"
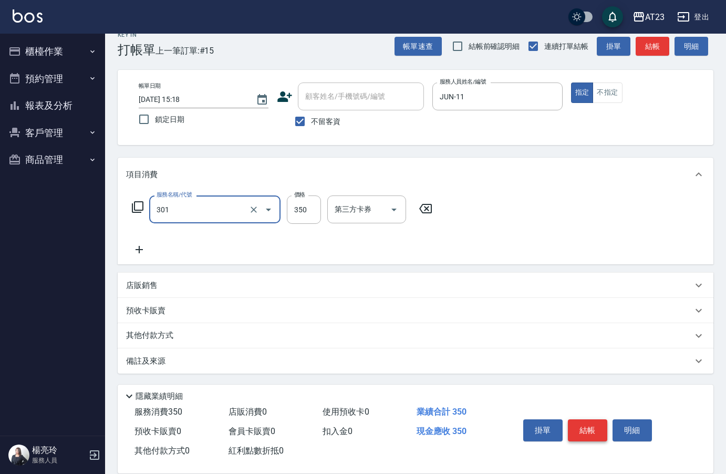
type input "造型剪髮(301)"
type input "400"
click at [605, 426] on button "結帳" at bounding box center [587, 430] width 39 height 22
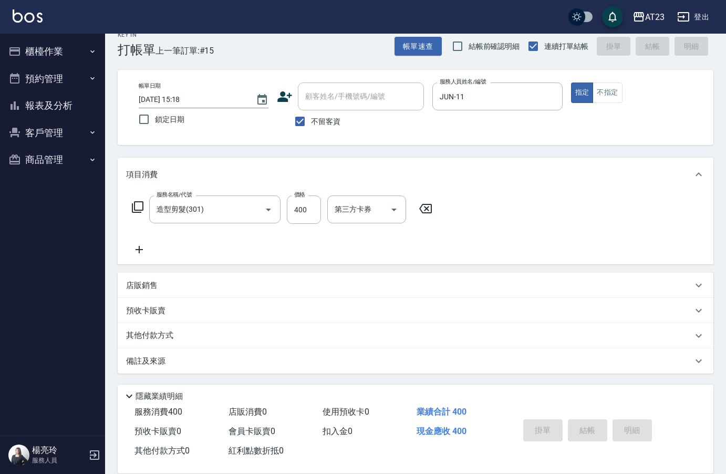
type input "[DATE] 15:19"
drag, startPoint x: 605, startPoint y: 426, endPoint x: 453, endPoint y: 458, distance: 156.2
click at [502, 452] on div "服務消費 0 店販消費 0 使用預收卡 0 業績合計 0 預收卡販賣 0 會員卡販賣 0 扣入金 0 現金應收 0 其他付款方式 0 紅利點數折抵 0 掛單 …" at bounding box center [409, 431] width 583 height 58
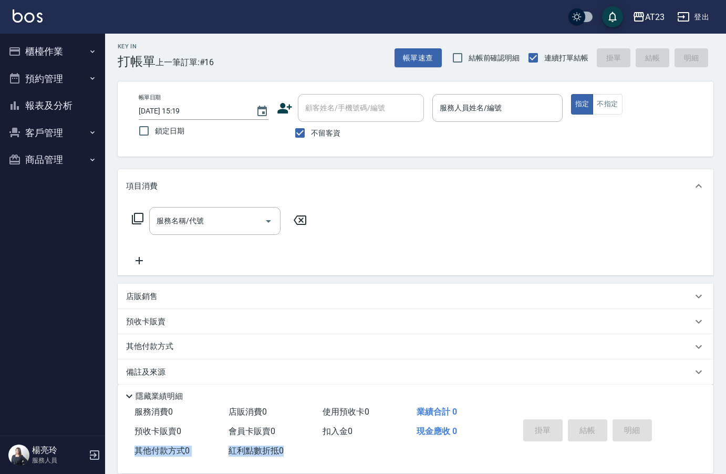
scroll to position [0, 0]
